Goal: Task Accomplishment & Management: Manage account settings

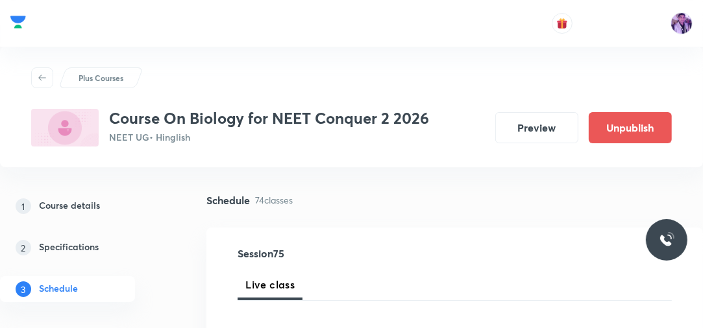
scroll to position [2128, 0]
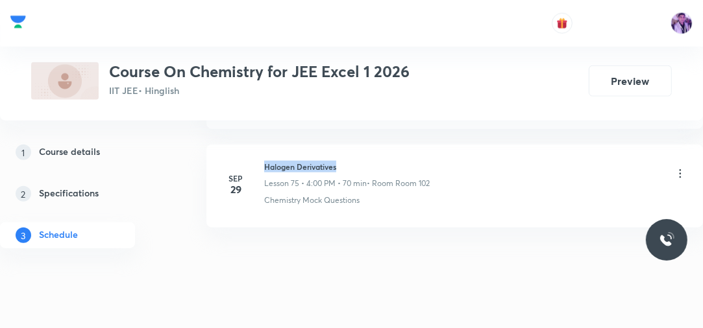
drag, startPoint x: 264, startPoint y: 143, endPoint x: 339, endPoint y: 141, distance: 74.7
click at [339, 161] on h6 "Halogen Derivatives" at bounding box center [347, 167] width 166 height 12
click at [340, 161] on h6 "Halogen Derivatives" at bounding box center [347, 167] width 166 height 12
drag, startPoint x: 265, startPoint y: 147, endPoint x: 349, endPoint y: 140, distance: 84.0
click at [350, 161] on h6 "Halogen Derivatives" at bounding box center [347, 167] width 166 height 12
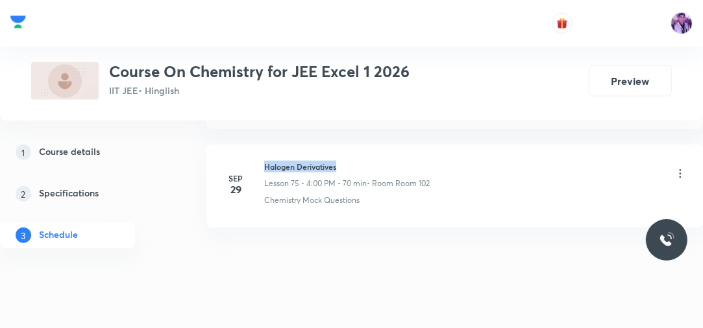
copy h6 "Halogen Derivatives"
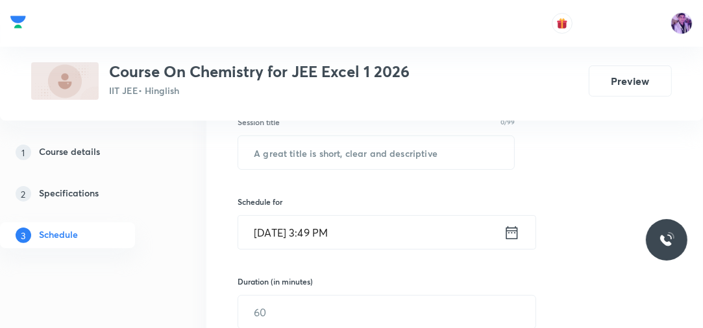
scroll to position [225, 0]
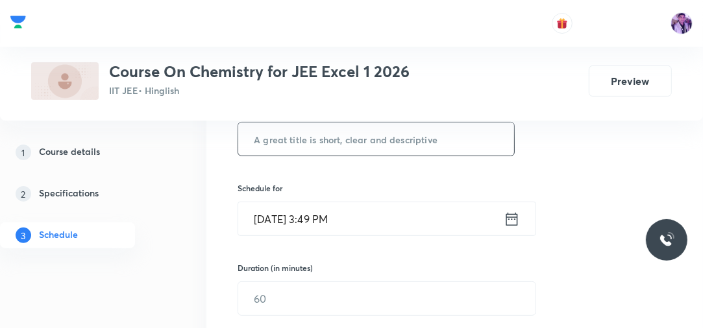
click at [389, 143] on input "text" at bounding box center [376, 139] width 276 height 33
type input "a"
type input "Alcohol, Phenol and Ether"
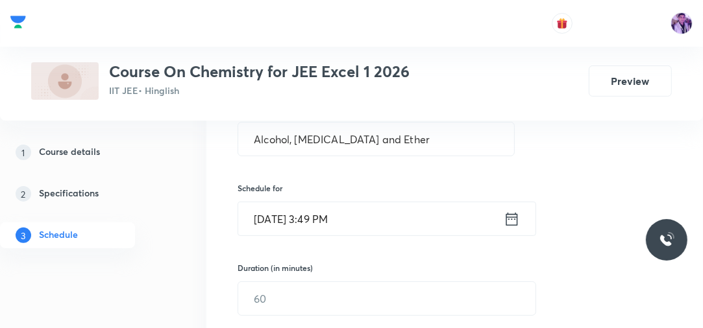
click at [351, 214] on input "Sep 30, 2025, 3:49 PM" at bounding box center [371, 219] width 266 height 33
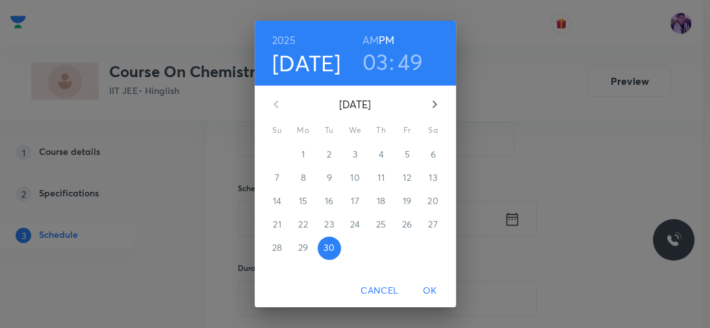
click at [382, 62] on h3 "03" at bounding box center [375, 61] width 26 height 27
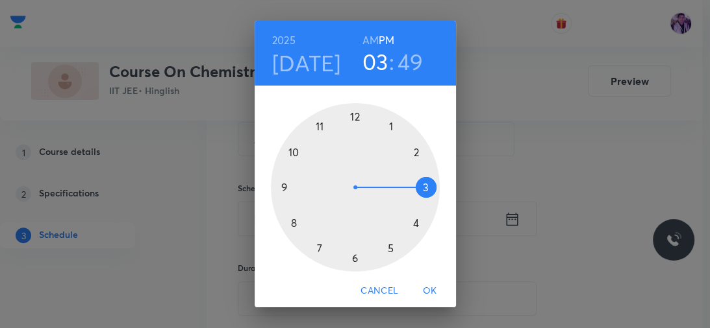
click at [416, 224] on div at bounding box center [355, 187] width 169 height 169
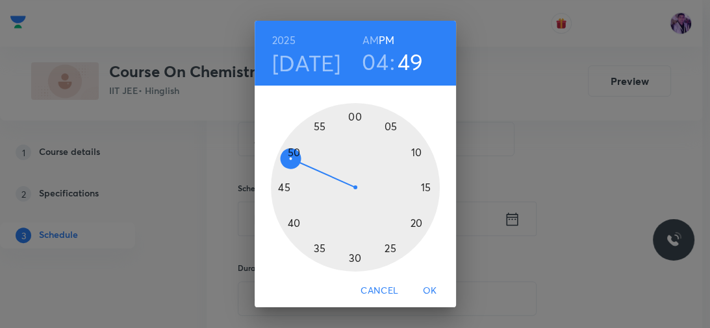
click at [391, 128] on div at bounding box center [355, 187] width 169 height 169
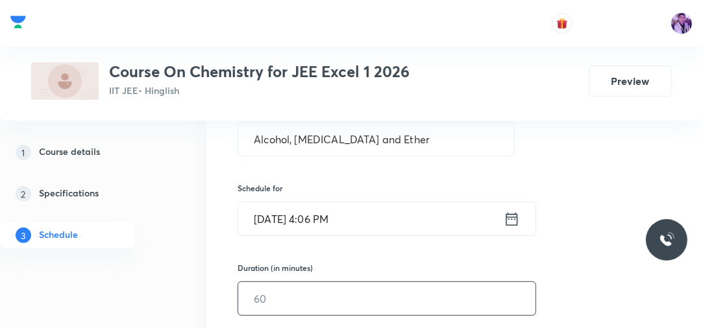
click at [272, 294] on input "text" at bounding box center [386, 298] width 297 height 33
type input "70"
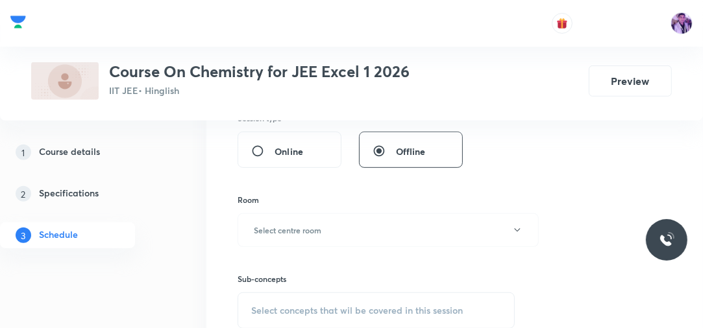
scroll to position [474, 0]
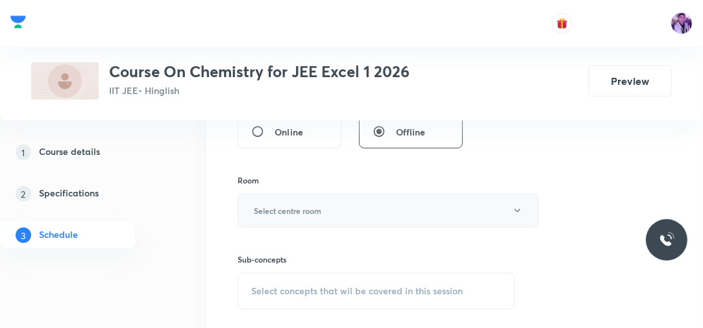
click at [277, 210] on h6 "Select centre room" at bounding box center [288, 211] width 68 height 12
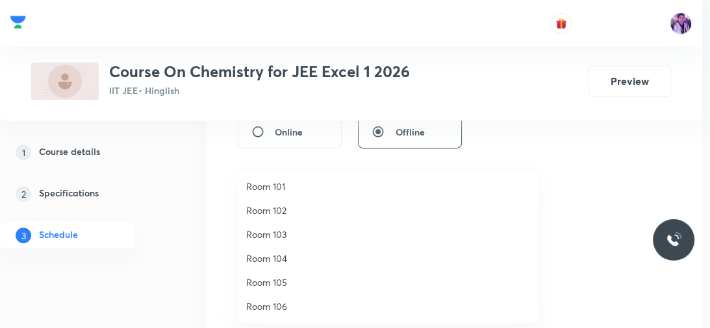
click at [273, 278] on span "Room 105" at bounding box center [388, 283] width 284 height 14
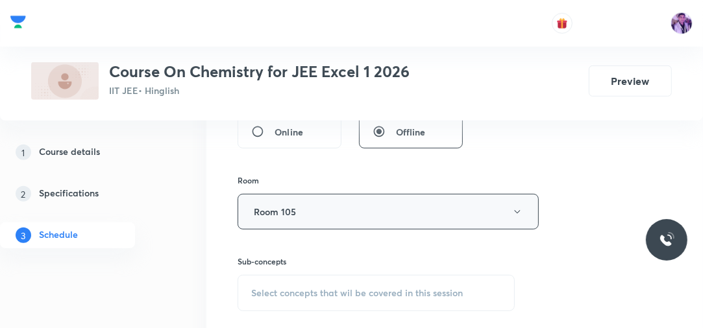
click at [315, 213] on button "Room 105" at bounding box center [388, 212] width 301 height 36
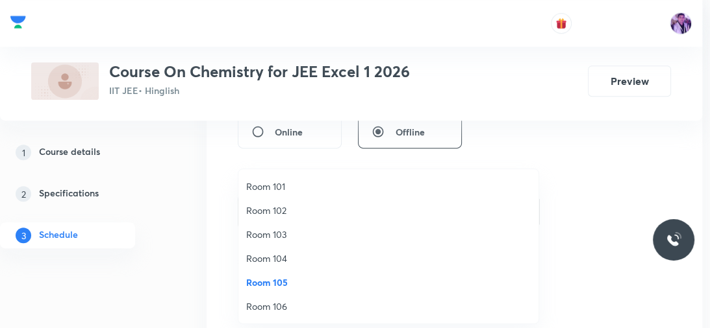
click at [303, 205] on span "Room 102" at bounding box center [388, 211] width 284 height 14
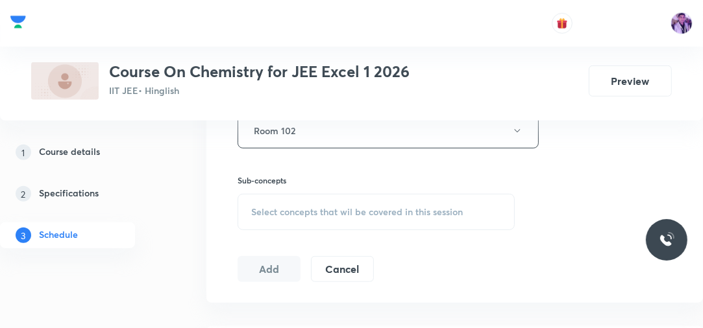
scroll to position [569, 0]
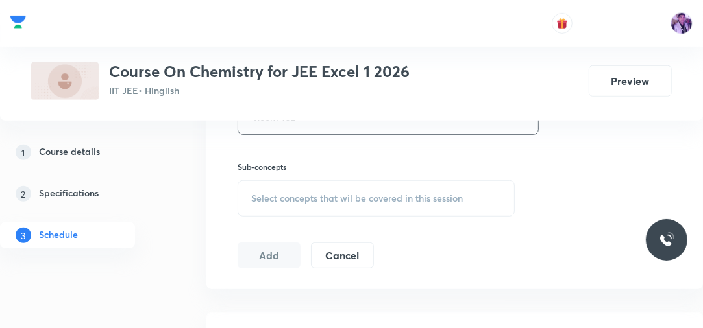
click at [343, 189] on div "Select concepts that wil be covered in this session" at bounding box center [376, 198] width 277 height 36
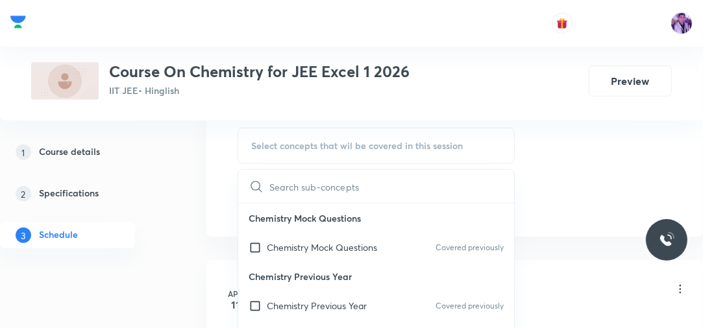
scroll to position [634, 0]
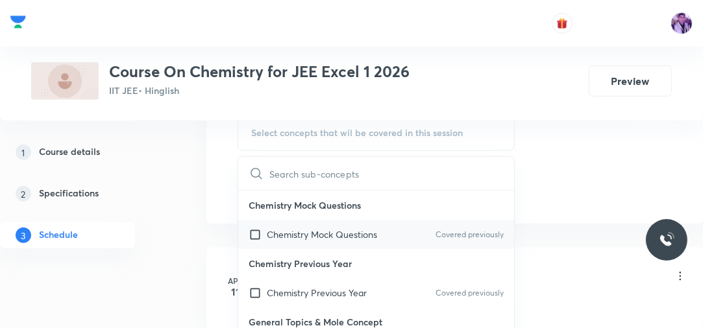
click at [305, 228] on p "Chemistry Mock Questions" at bounding box center [322, 235] width 110 height 14
checkbox input "true"
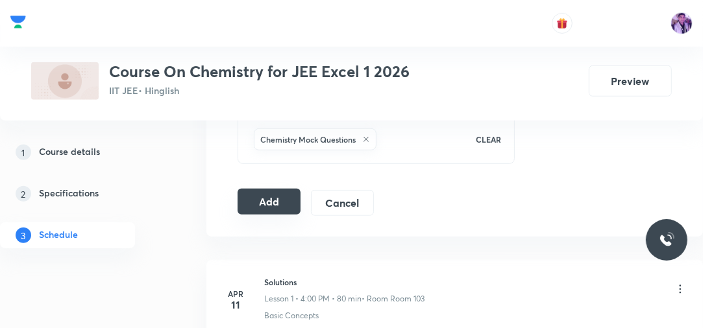
click at [275, 195] on button "Add" at bounding box center [269, 202] width 63 height 26
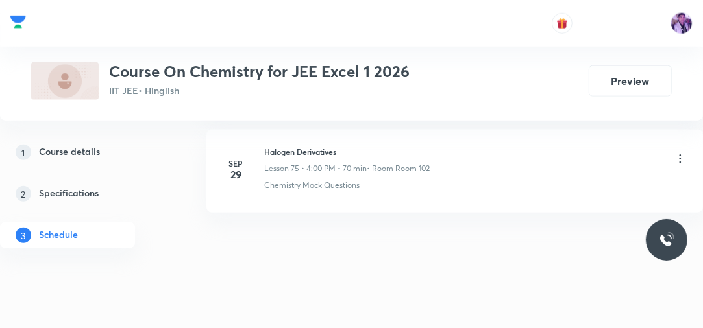
scroll to position [7464, 0]
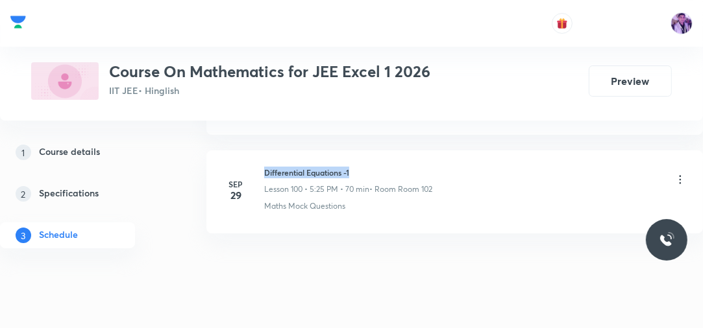
drag, startPoint x: 0, startPoint y: 0, endPoint x: 371, endPoint y: 138, distance: 395.4
click at [369, 151] on li "[DATE] Differential Equations -1 Lesson 100 • 5:25 PM • 70 min • Room Room 102 …" at bounding box center [454, 192] width 497 height 83
copy h6 "Differential Equations -1"
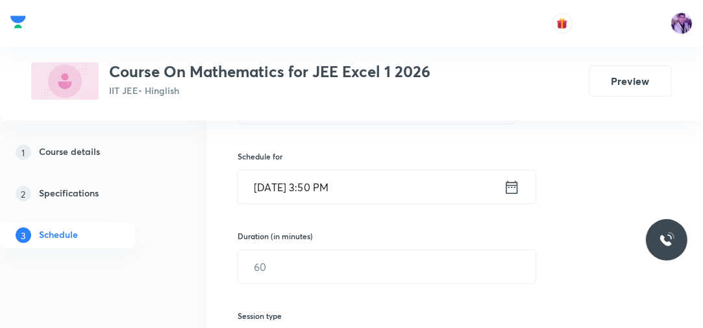
scroll to position [205, 0]
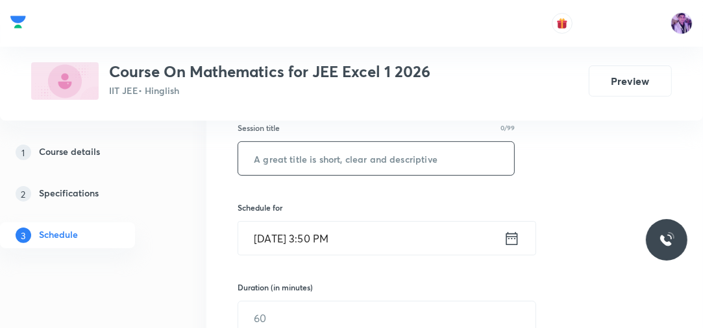
click at [430, 154] on input "text" at bounding box center [376, 158] width 276 height 33
paste input "Differential Equations -1"
type input "Differential Equations - 2"
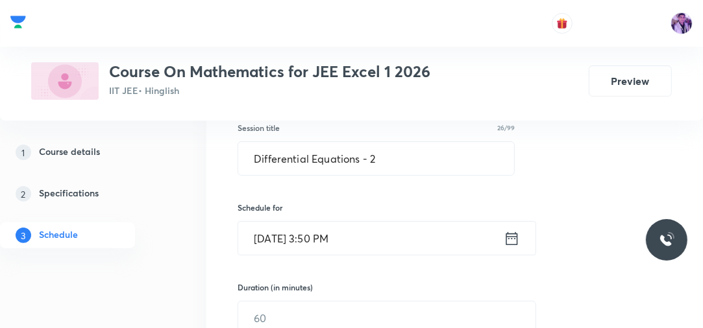
click at [334, 228] on input "[DATE] 3:50 PM" at bounding box center [371, 238] width 266 height 33
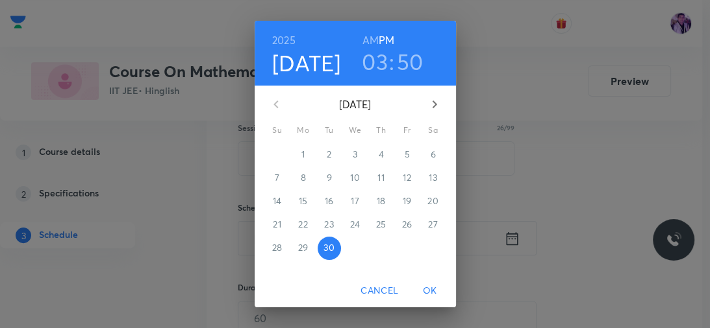
click at [374, 65] on h3 "03" at bounding box center [375, 61] width 26 height 27
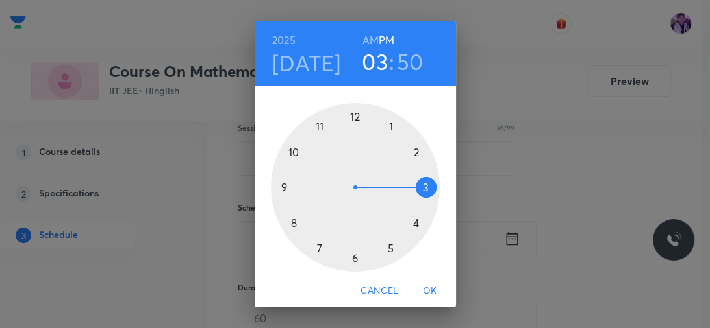
click at [387, 249] on div at bounding box center [355, 187] width 169 height 169
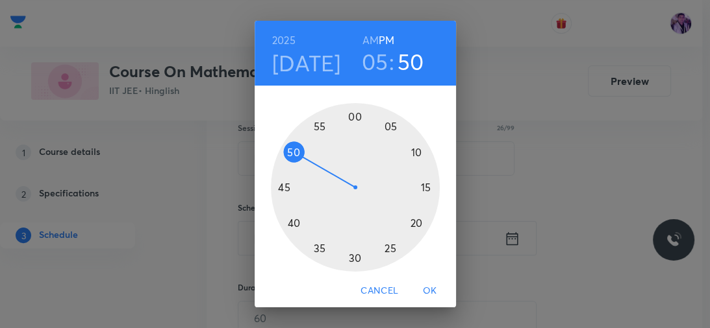
click at [418, 164] on div at bounding box center [355, 187] width 169 height 169
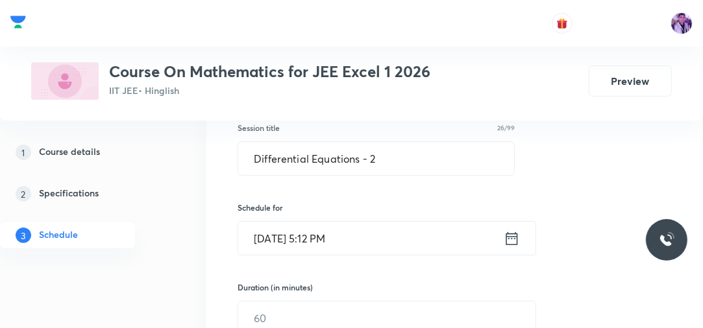
click at [331, 250] on input "[DATE] 5:12 PM" at bounding box center [371, 238] width 266 height 33
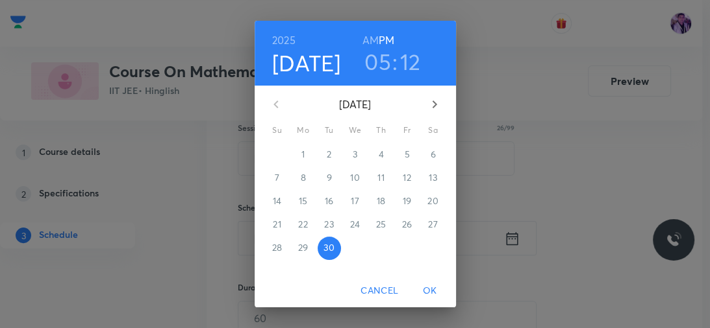
click at [411, 64] on h3 "12" at bounding box center [410, 61] width 21 height 27
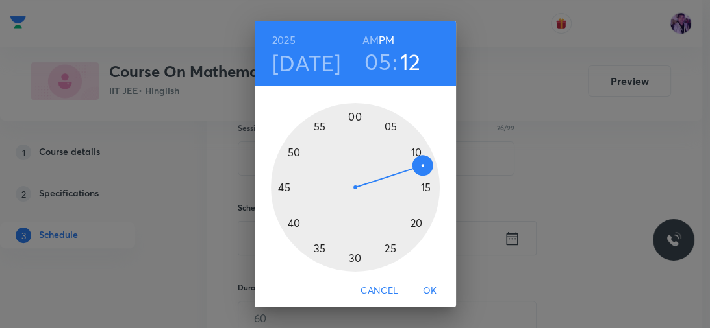
click at [421, 187] on div at bounding box center [355, 187] width 169 height 169
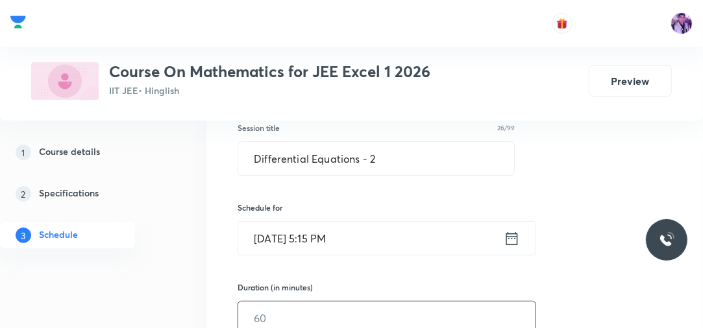
click at [275, 304] on input "text" at bounding box center [386, 318] width 297 height 33
type input "70"
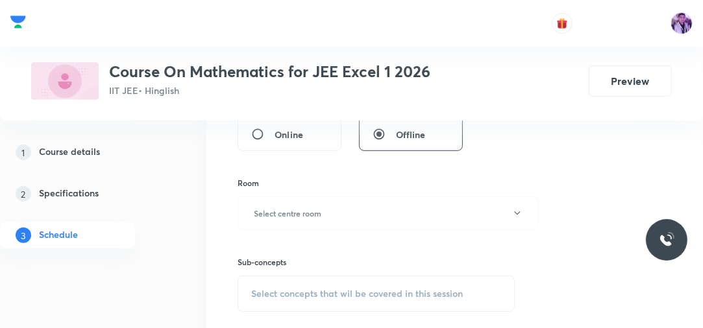
scroll to position [475, 0]
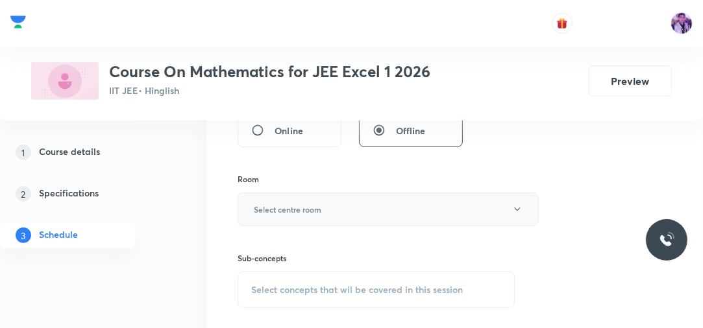
click at [352, 201] on button "Select centre room" at bounding box center [388, 210] width 301 height 34
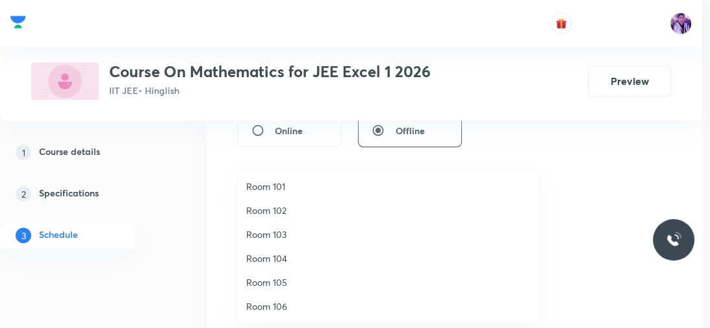
click at [306, 213] on span "Room 102" at bounding box center [388, 211] width 284 height 14
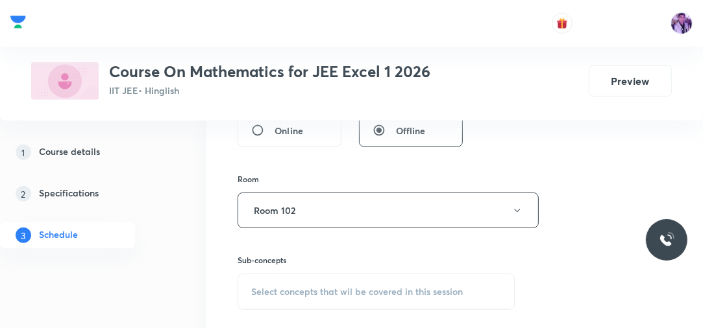
click at [270, 284] on div "Select concepts that wil be covered in this session" at bounding box center [376, 292] width 277 height 36
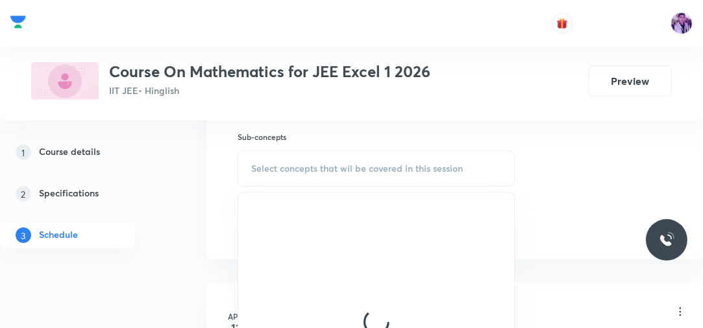
scroll to position [615, 0]
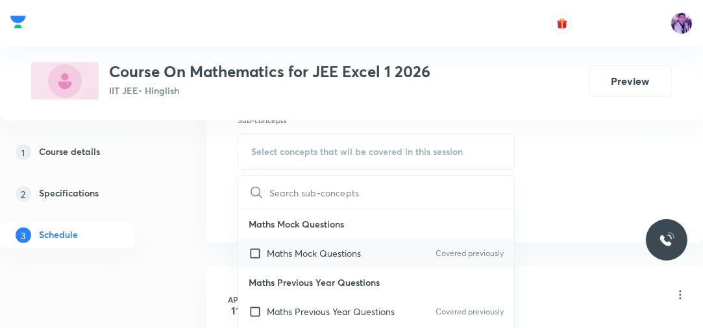
click at [254, 254] on input "checkbox" at bounding box center [258, 254] width 18 height 14
checkbox input "true"
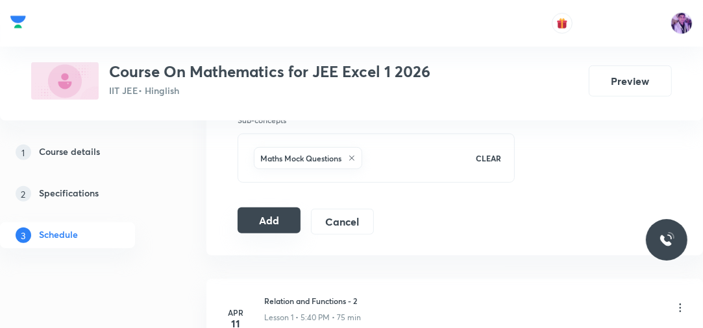
click at [266, 217] on button "Add" at bounding box center [269, 221] width 63 height 26
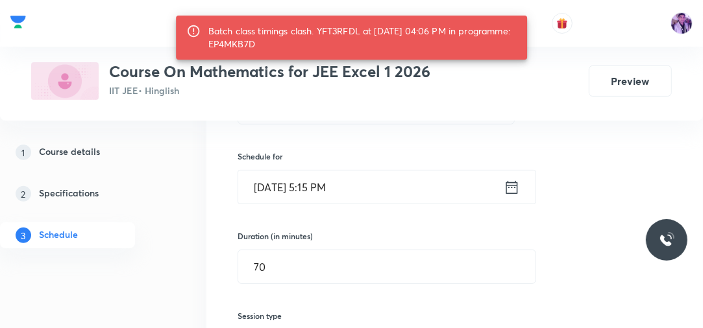
scroll to position [205, 0]
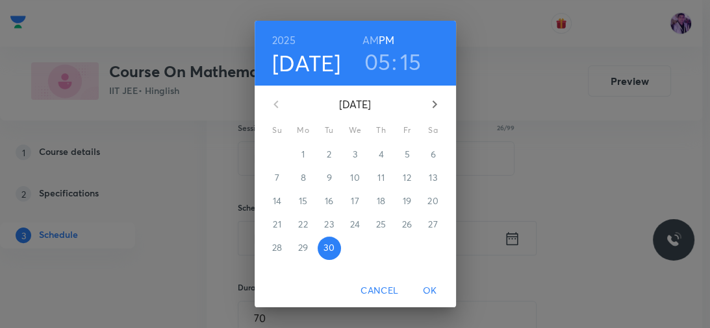
click at [407, 77] on div "[DATE] 05 : 15 AM PM" at bounding box center [354, 53] width 201 height 65
click at [406, 68] on h3 "15" at bounding box center [410, 61] width 21 height 27
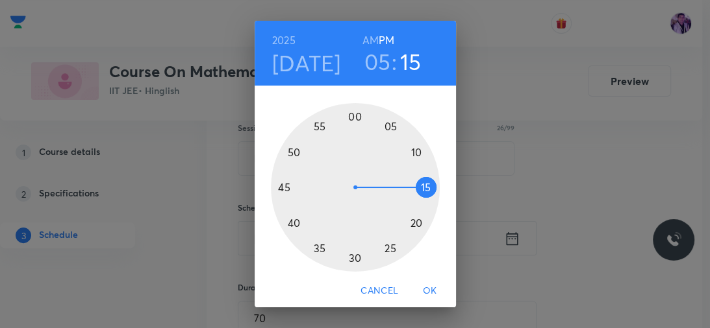
click at [410, 221] on div at bounding box center [355, 187] width 169 height 169
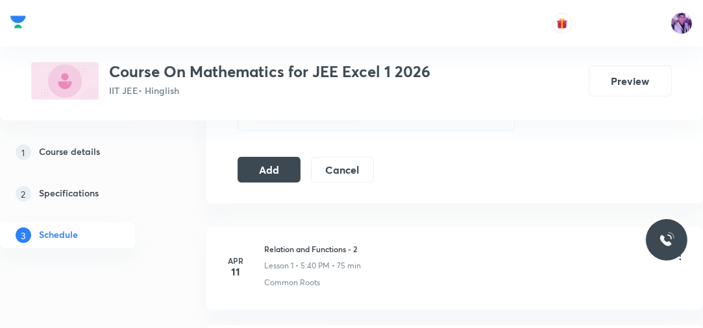
scroll to position [616, 0]
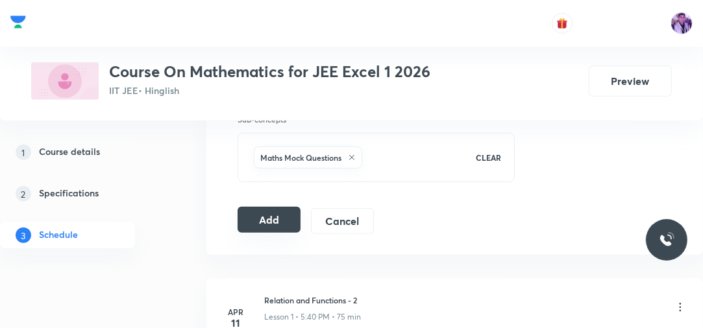
click at [274, 226] on button "Add" at bounding box center [269, 220] width 63 height 26
